Goal: Task Accomplishment & Management: Manage account settings

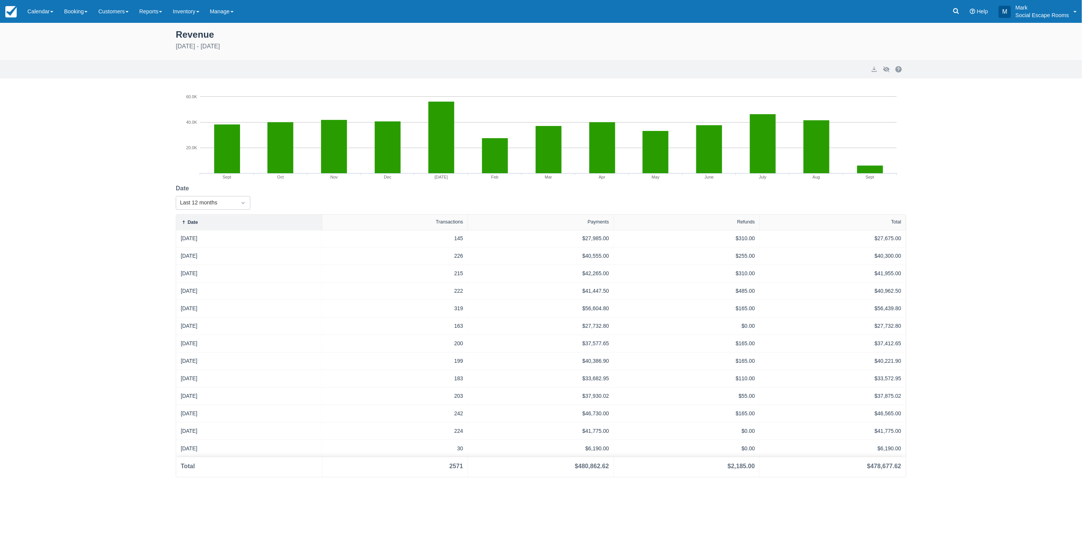
click at [193, 13] on link "Inventory" at bounding box center [185, 11] width 37 height 23
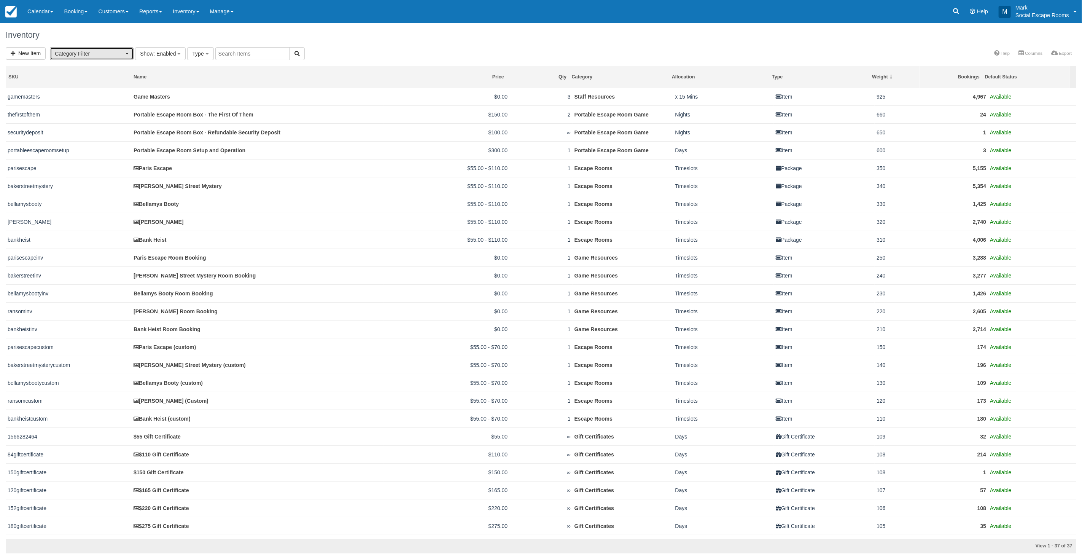
click at [111, 51] on span "Category Filter" at bounding box center [89, 54] width 69 height 8
click at [90, 102] on span "Escape Rooms (10)" at bounding box center [76, 103] width 42 height 7
select select "2"
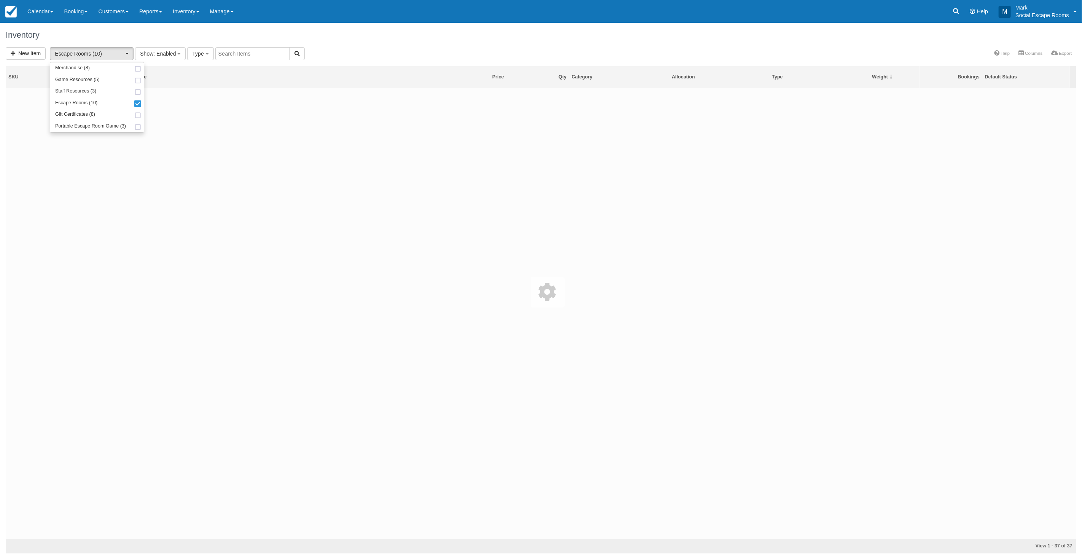
scroll to position [13, 0]
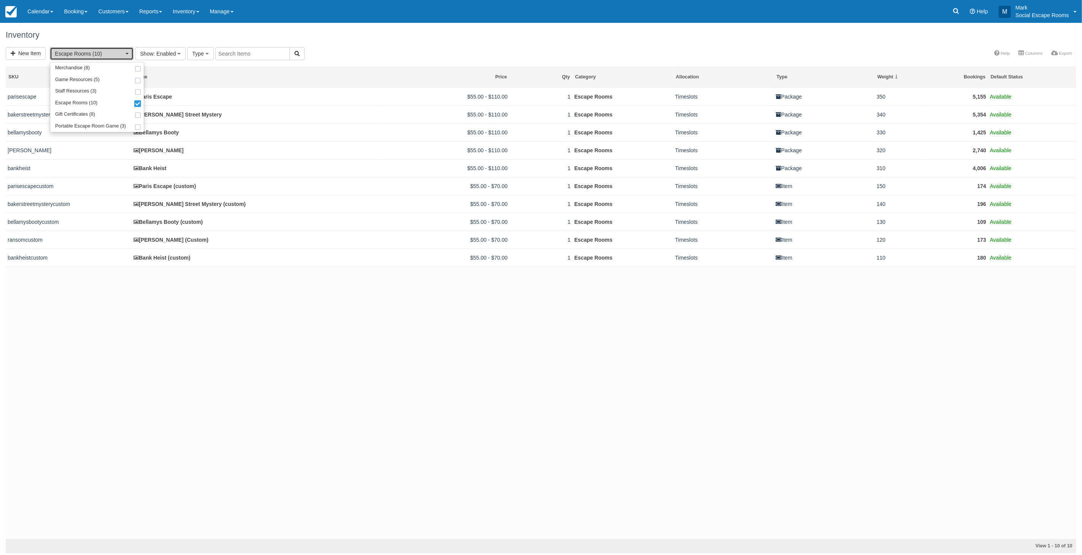
click at [100, 53] on span "Escape Rooms (10)" at bounding box center [89, 54] width 69 height 8
click at [199, 13] on link "Inventory" at bounding box center [185, 11] width 37 height 23
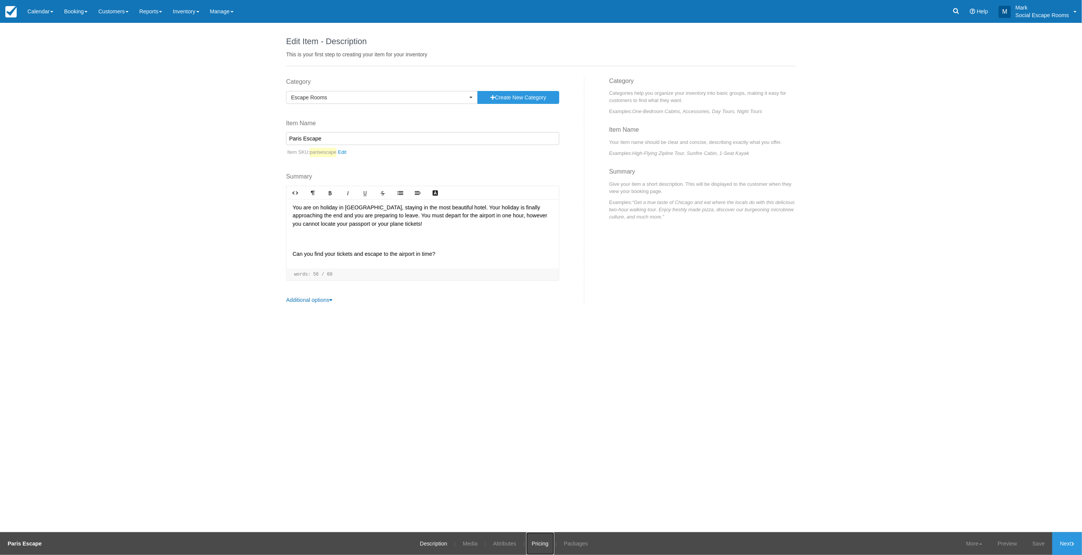
click at [538, 541] on link "Pricing" at bounding box center [540, 543] width 28 height 23
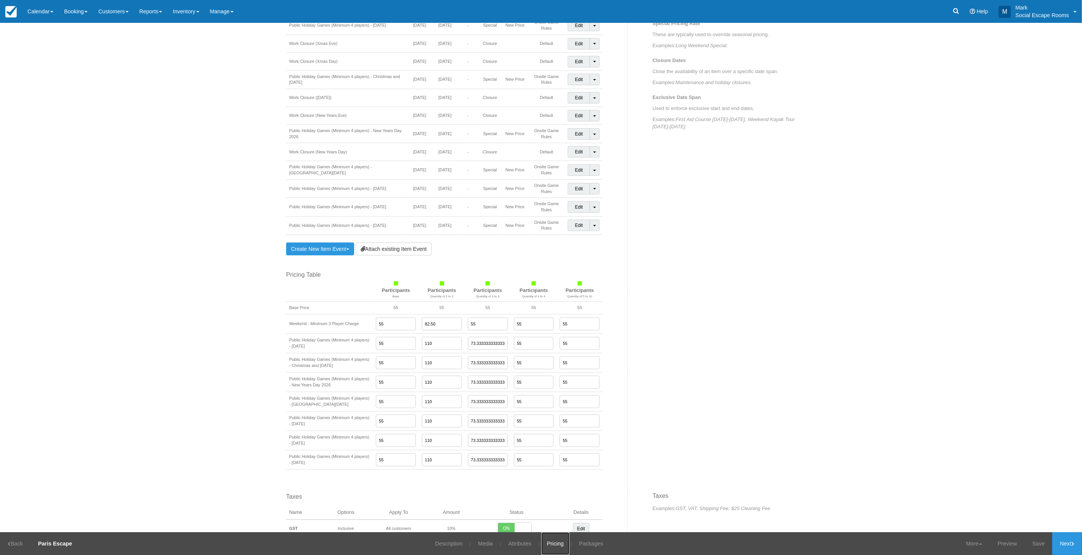
scroll to position [531, 0]
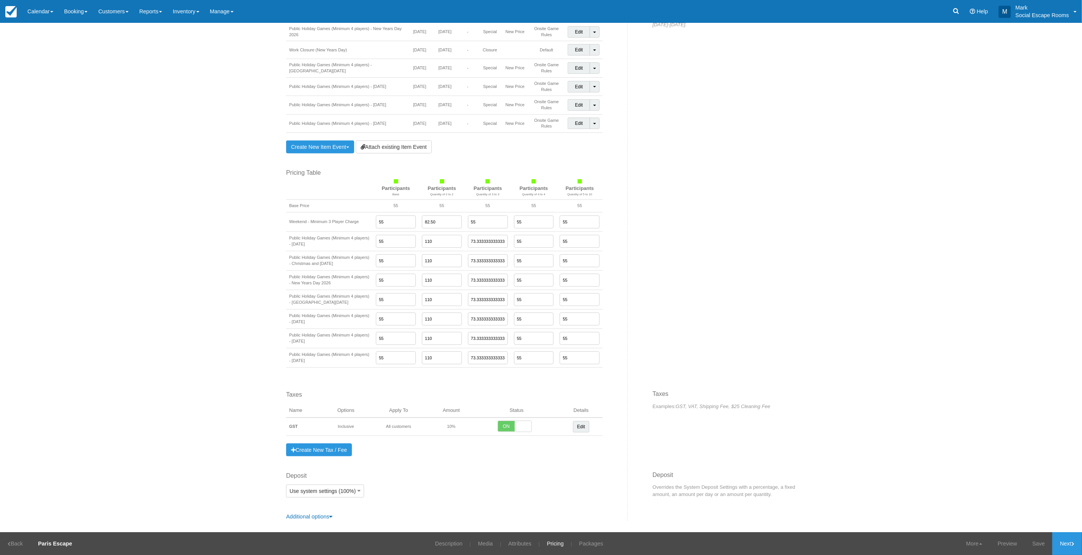
click at [435, 218] on input "82.50" at bounding box center [442, 221] width 40 height 13
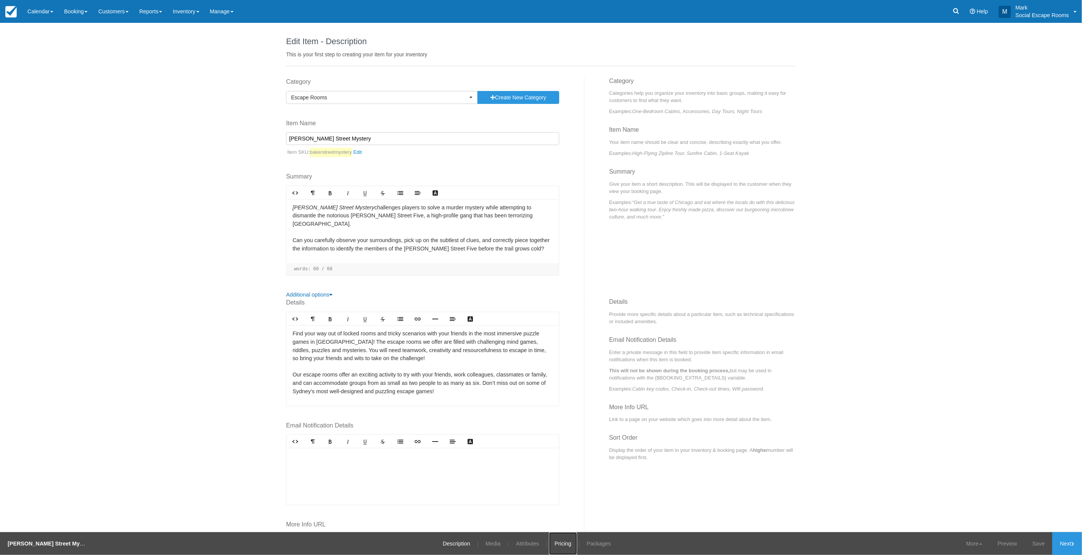
click at [549, 543] on link "Pricing" at bounding box center [563, 543] width 28 height 23
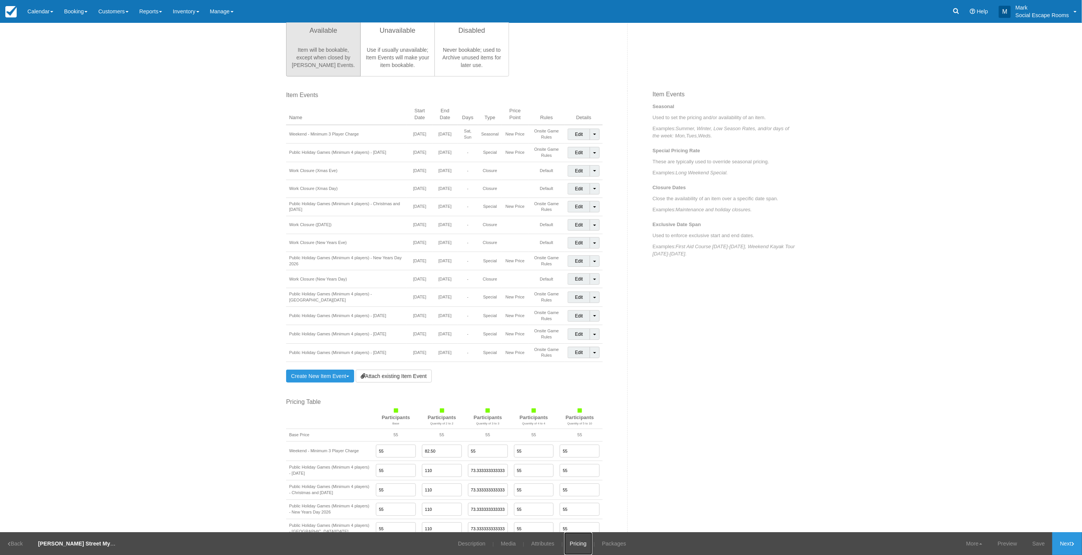
scroll to position [465, 0]
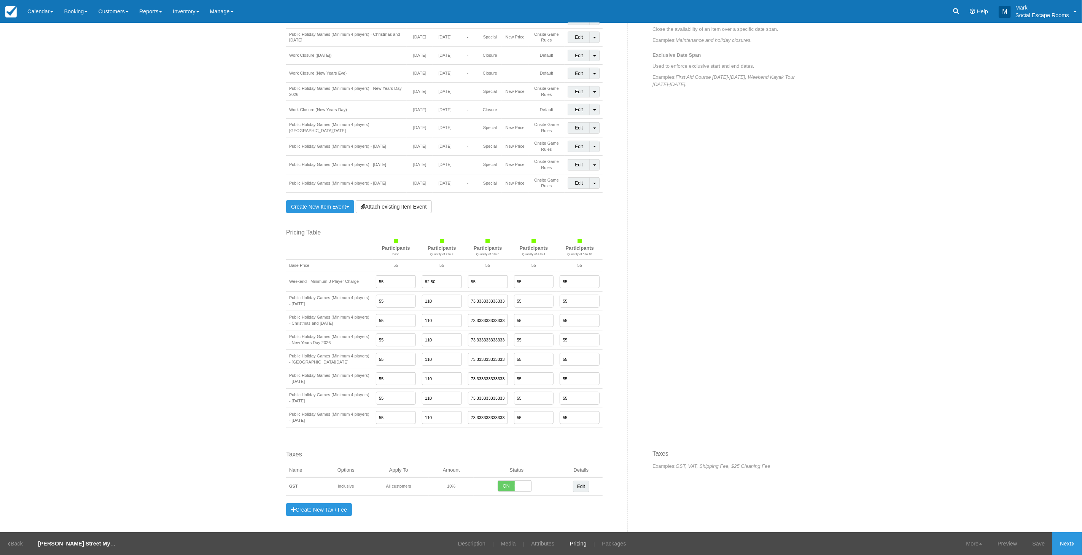
click at [433, 286] on input "82.50" at bounding box center [442, 281] width 40 height 13
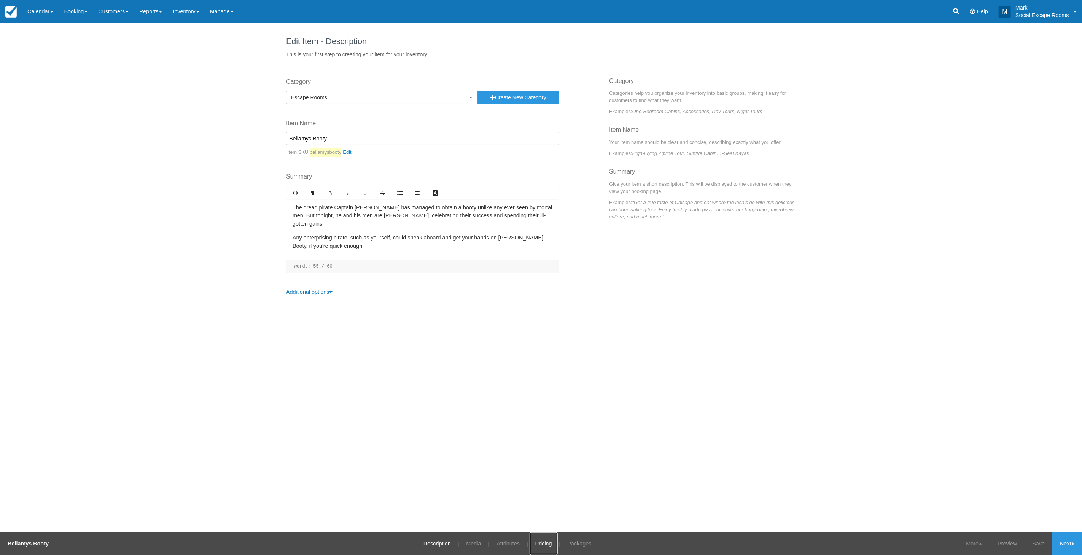
click at [539, 548] on link "Pricing" at bounding box center [544, 543] width 28 height 23
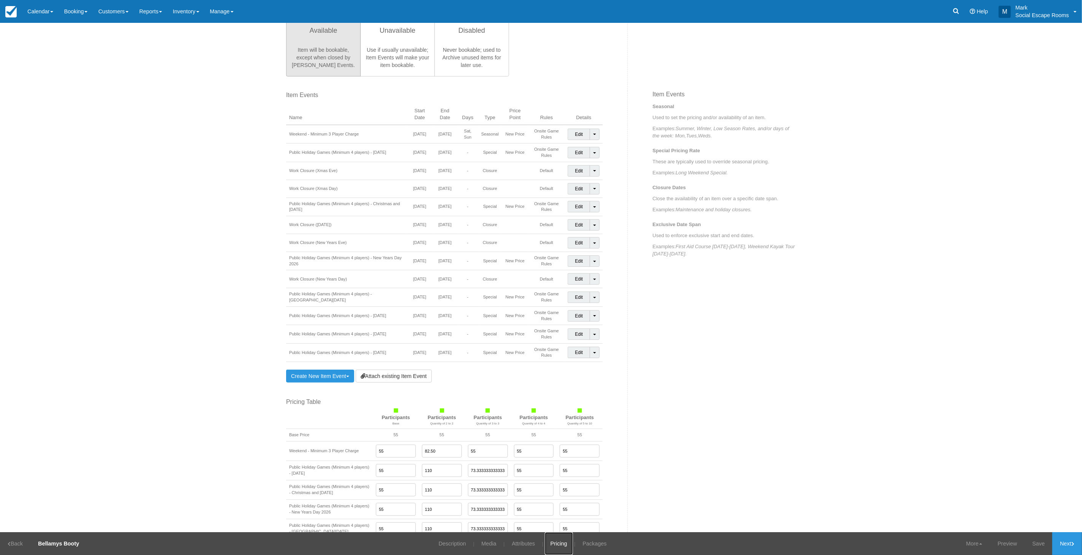
scroll to position [507, 0]
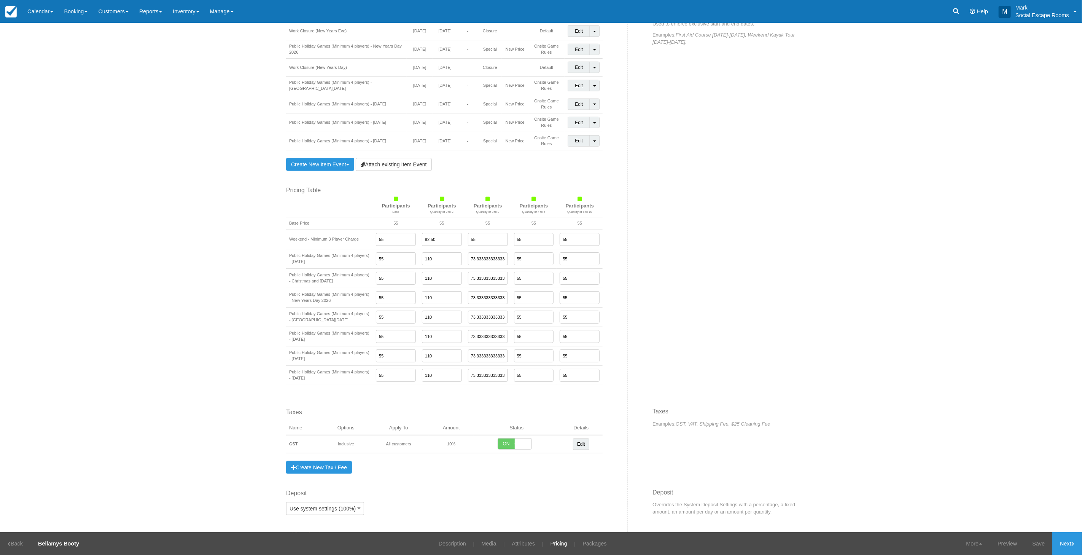
click at [434, 240] on input "82.50" at bounding box center [442, 239] width 40 height 13
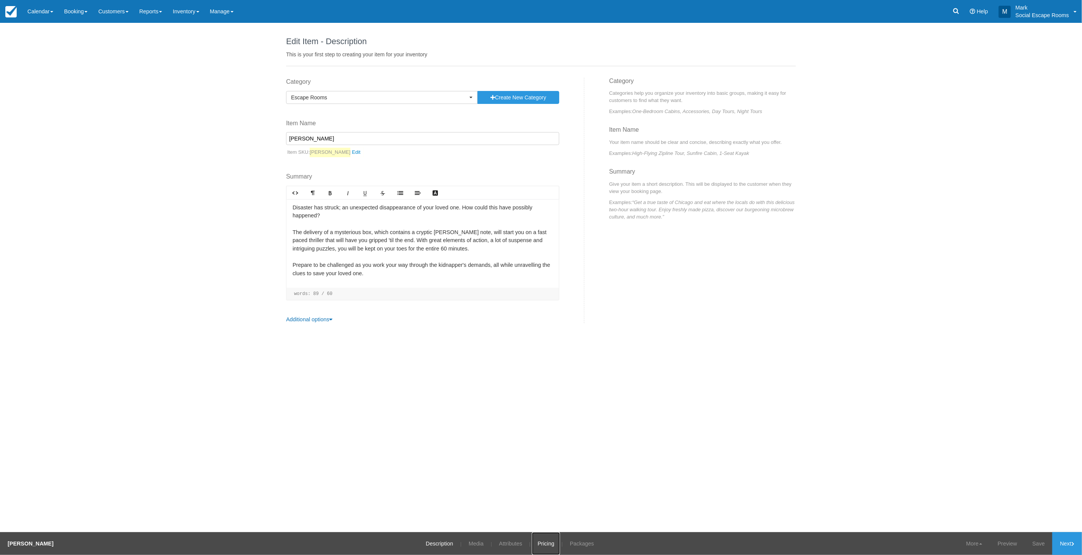
click at [540, 549] on link "Pricing" at bounding box center [546, 543] width 28 height 23
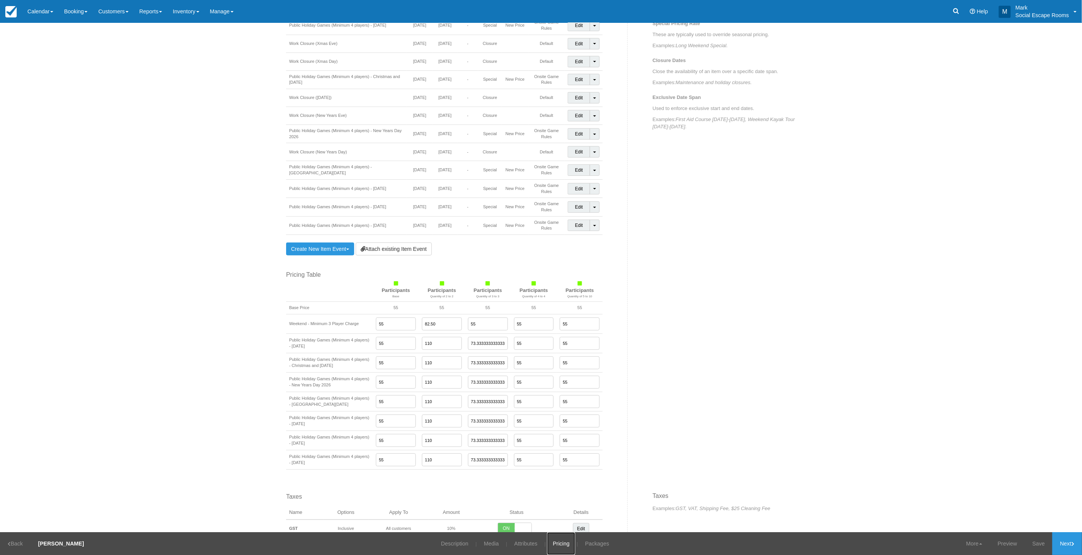
scroll to position [531, 0]
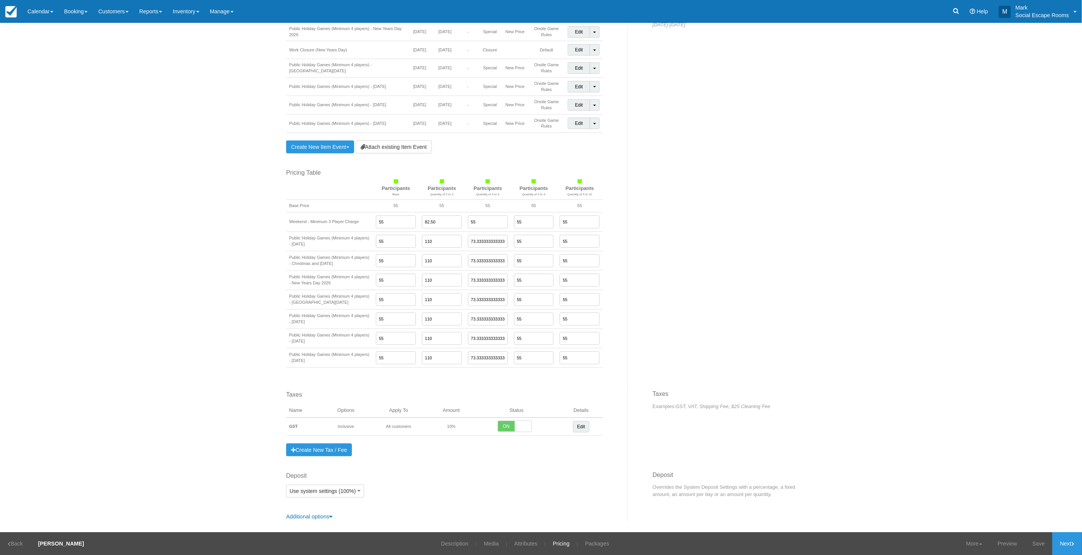
click at [431, 219] on input "82.50" at bounding box center [442, 221] width 40 height 13
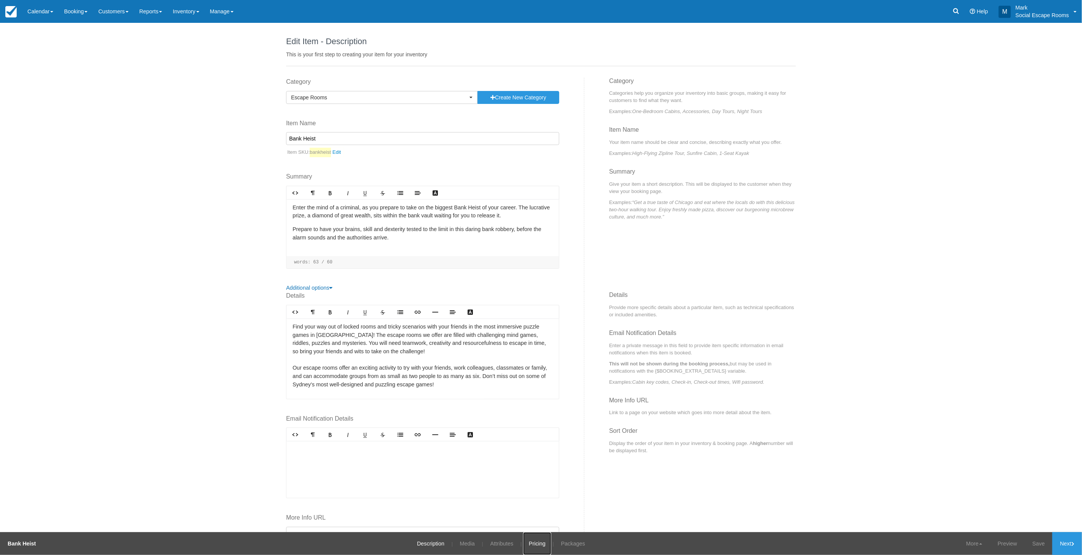
click at [536, 546] on link "Pricing" at bounding box center [537, 543] width 28 height 23
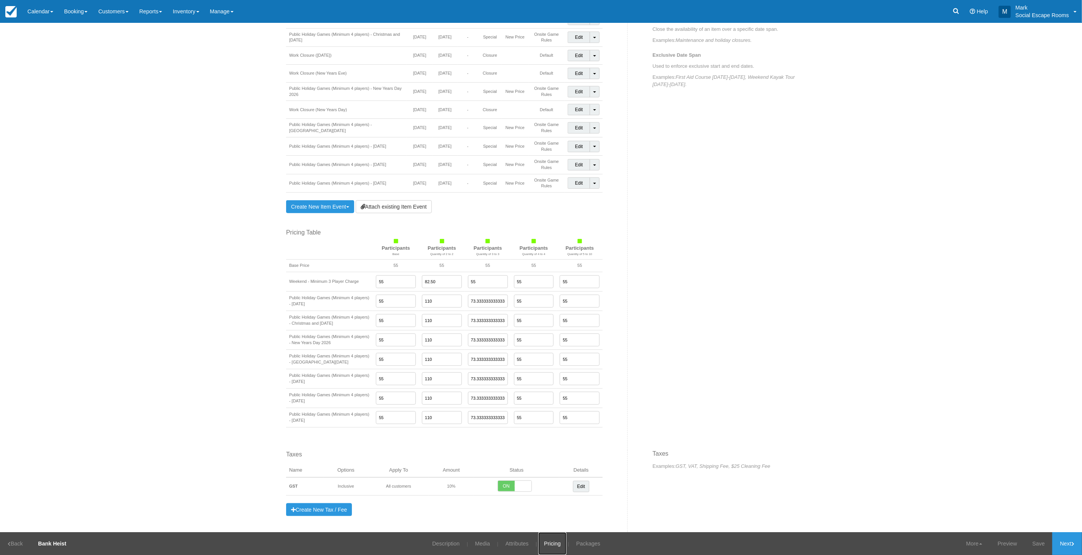
scroll to position [531, 0]
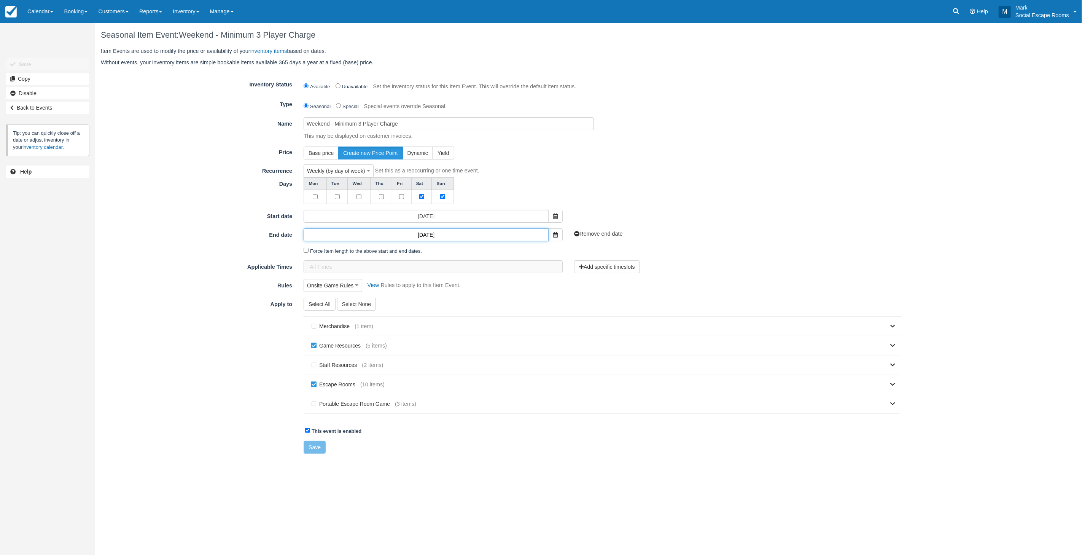
click at [448, 235] on input "[DATE]" at bounding box center [426, 234] width 245 height 13
type input "[DATE]"
click at [714, 213] on div "Start date [DATE] Add end date" at bounding box center [500, 216] width 811 height 13
click at [315, 450] on button "Save" at bounding box center [315, 447] width 22 height 13
